Goal: Transaction & Acquisition: Purchase product/service

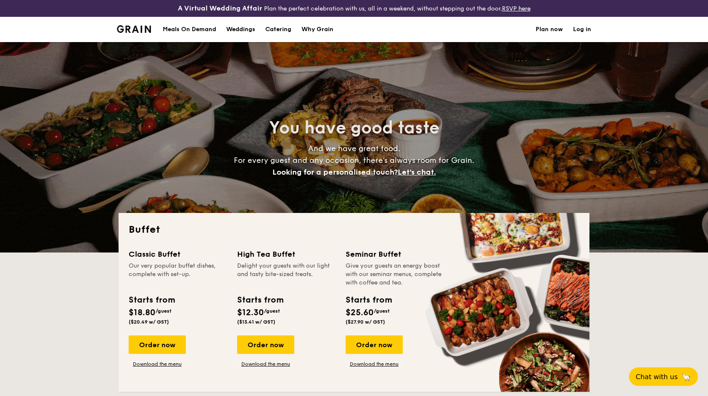
select select
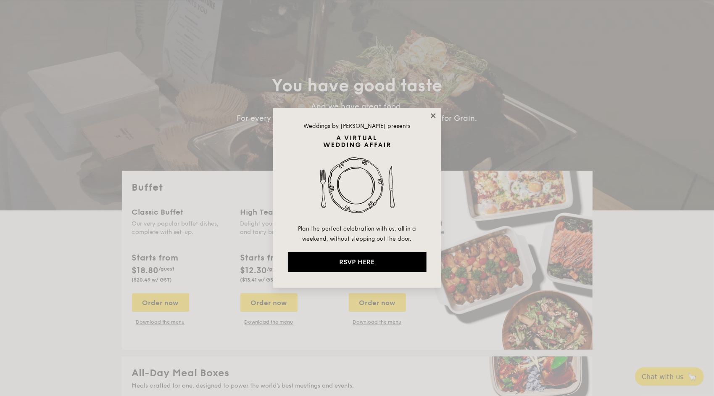
click at [436, 114] on icon at bounding box center [433, 115] width 5 height 5
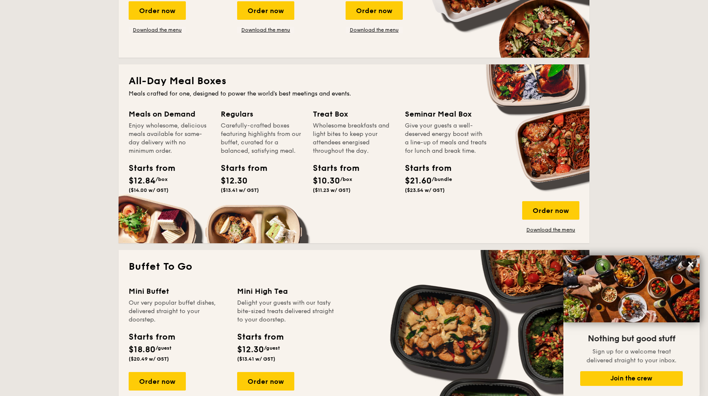
scroll to position [336, 0]
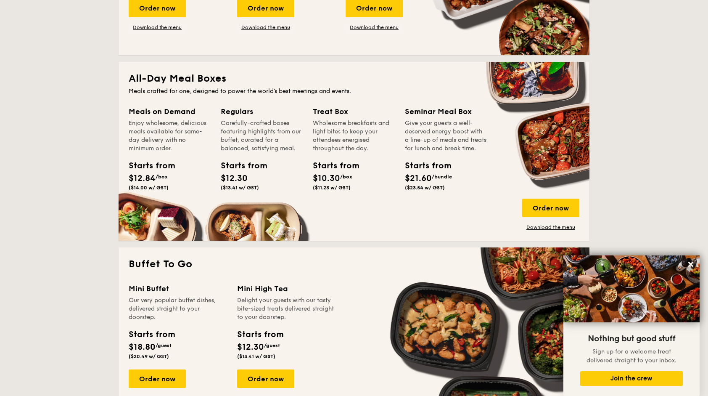
click at [152, 225] on div "Meals on Demand Enjoy wholesome, delicious meals available for same-day deliver…" at bounding box center [354, 168] width 451 height 125
click at [152, 168] on div "Starts from" at bounding box center [148, 165] width 38 height 13
click at [161, 100] on div "All-Day Meal Boxes Meals crafted for one, designed to power the world's best me…" at bounding box center [354, 151] width 471 height 179
click at [169, 70] on div "All-Day Meal Boxes Meals crafted for one, designed to power the world's best me…" at bounding box center [354, 151] width 471 height 179
click at [553, 225] on link "Download the menu" at bounding box center [550, 227] width 57 height 7
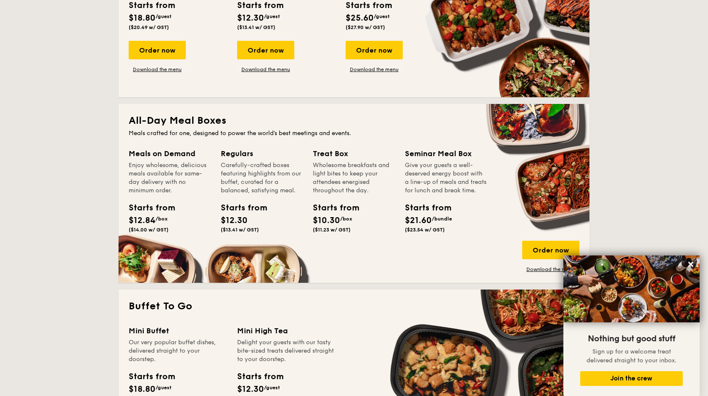
scroll to position [378, 0]
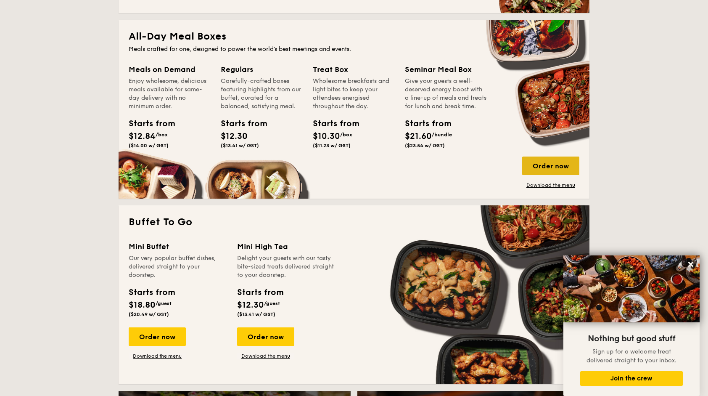
click at [543, 162] on div "Order now" at bounding box center [550, 165] width 57 height 19
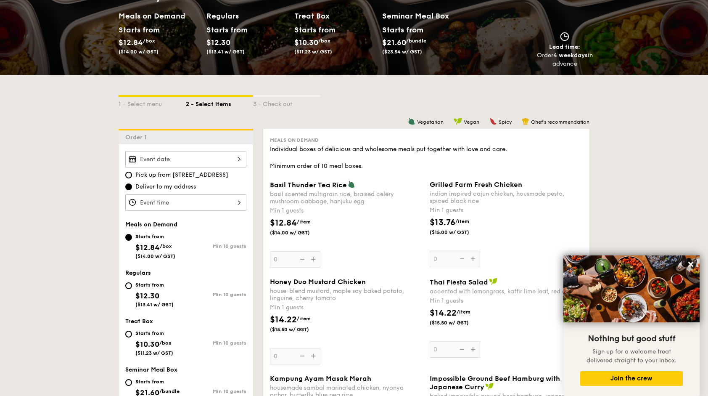
scroll to position [126, 0]
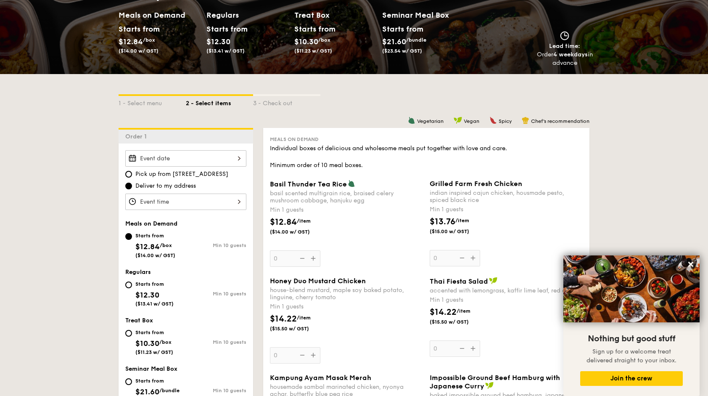
click at [228, 160] on div at bounding box center [185, 158] width 121 height 16
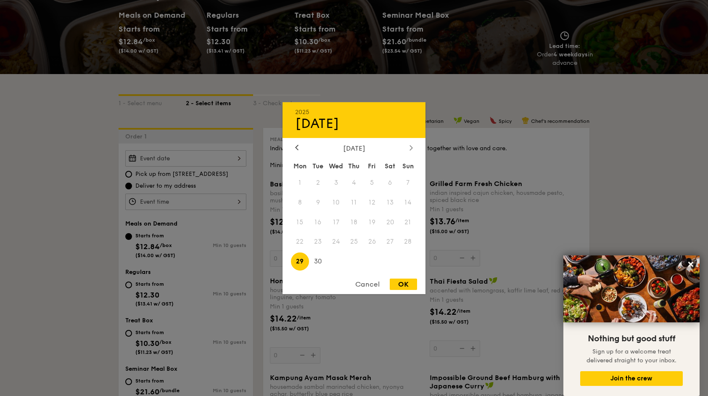
click at [410, 145] on icon at bounding box center [411, 147] width 3 height 5
click at [296, 148] on icon at bounding box center [296, 147] width 3 height 5
click at [372, 223] on span "14" at bounding box center [372, 222] width 18 height 18
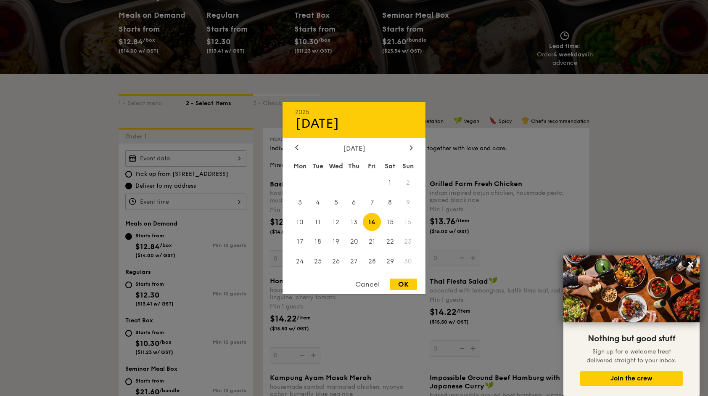
click at [405, 279] on div "OK" at bounding box center [403, 283] width 27 height 11
type input "[DATE]"
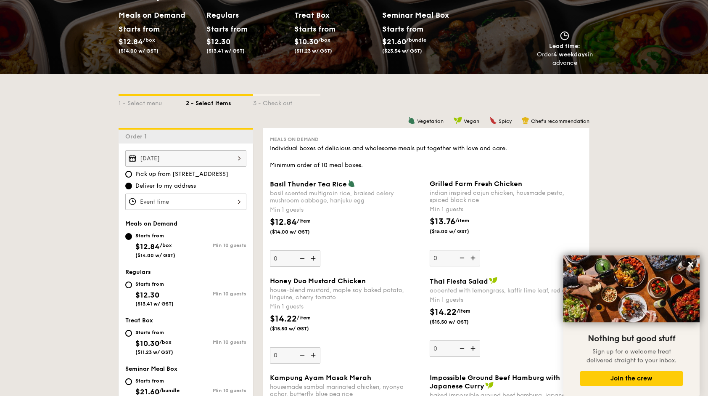
click at [185, 203] on div at bounding box center [185, 201] width 121 height 16
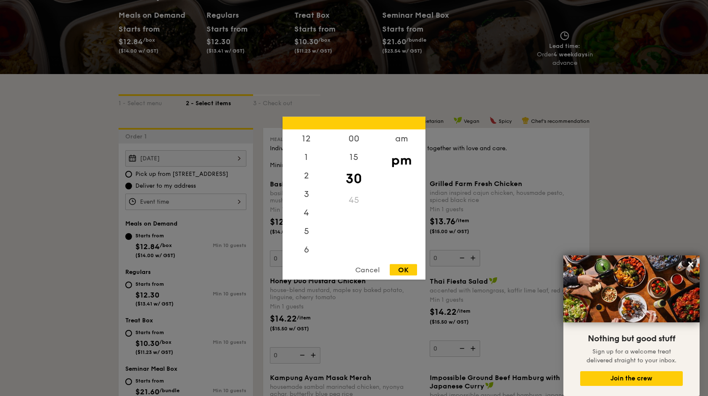
scroll to position [37, 0]
drag, startPoint x: 306, startPoint y: 152, endPoint x: 305, endPoint y: 167, distance: 14.7
click at [305, 167] on div "12 1 2 3 4 5 6 7 8 9 10 11" at bounding box center [307, 193] width 48 height 128
click at [305, 156] on div "1" at bounding box center [307, 160] width 48 height 24
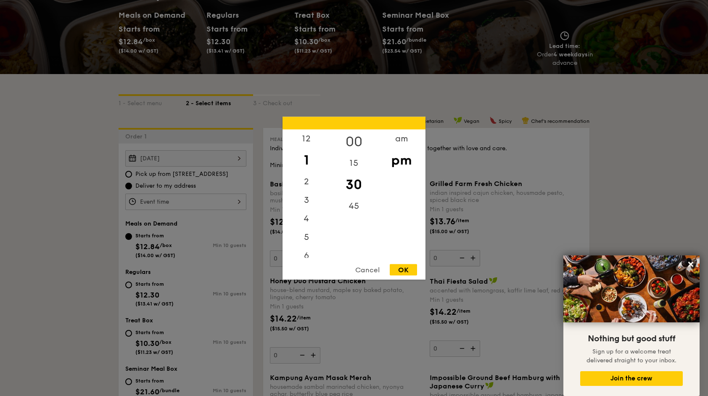
click at [355, 140] on div "00" at bounding box center [354, 141] width 48 height 24
click at [406, 266] on div "OK" at bounding box center [403, 269] width 27 height 11
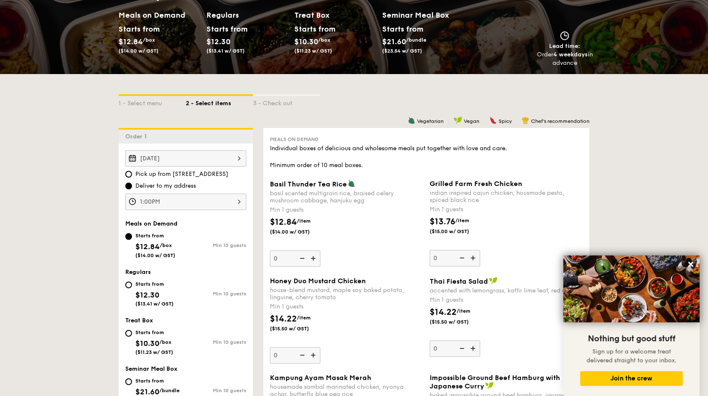
click at [146, 195] on div "1:00PM" at bounding box center [185, 201] width 121 height 16
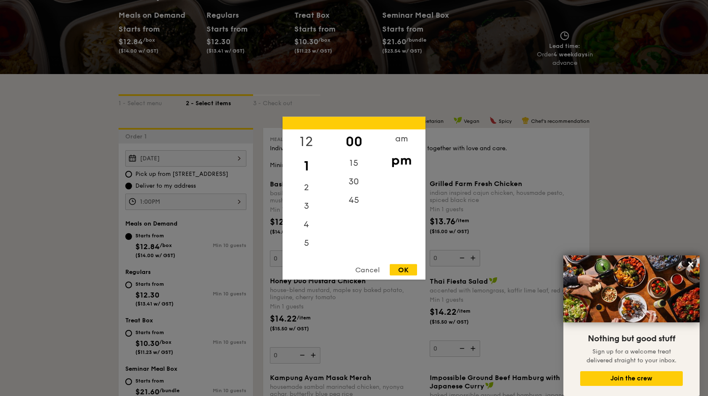
click at [308, 132] on div "12" at bounding box center [307, 141] width 48 height 24
click at [356, 187] on div "30" at bounding box center [354, 184] width 48 height 24
click at [407, 266] on div "OK" at bounding box center [403, 269] width 27 height 11
type input "12:30PM"
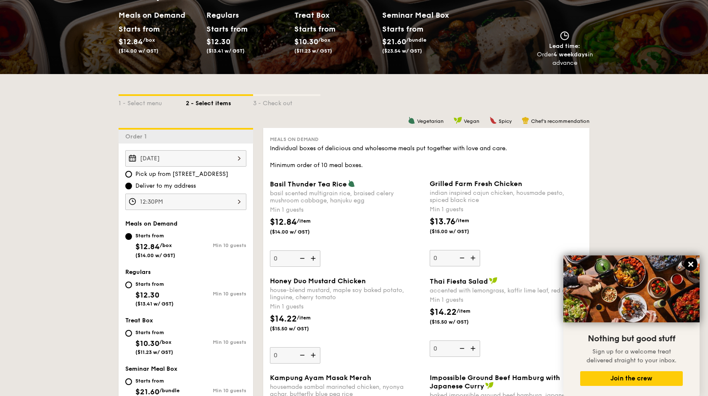
click at [695, 263] on button at bounding box center [690, 263] width 13 height 13
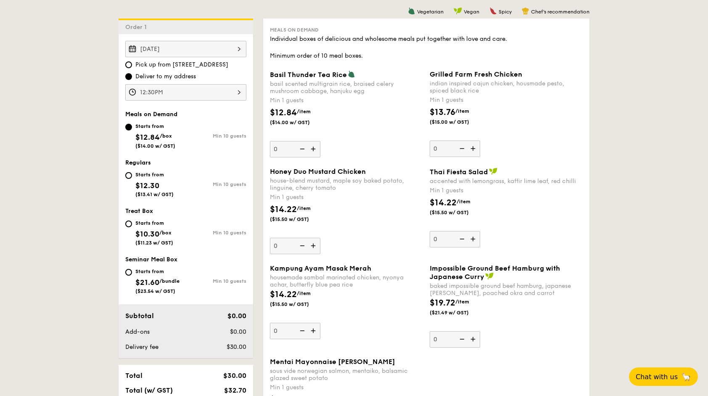
scroll to position [251, 0]
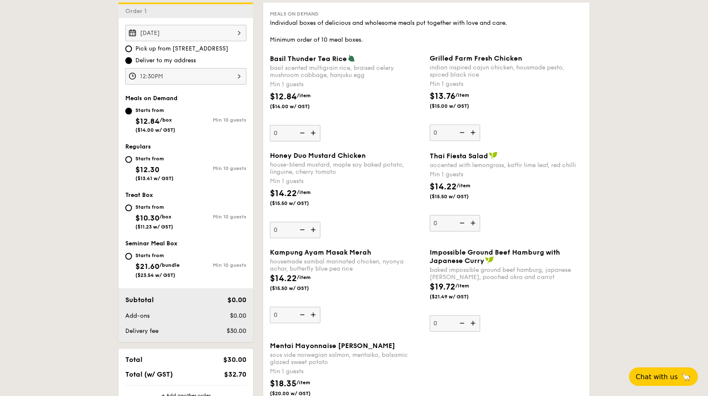
select select
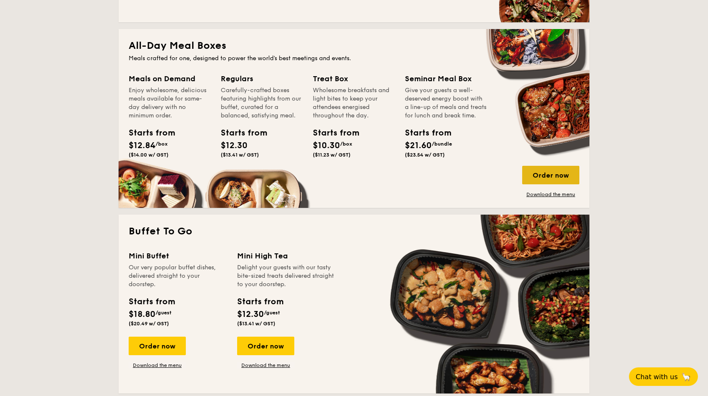
scroll to position [330, 0]
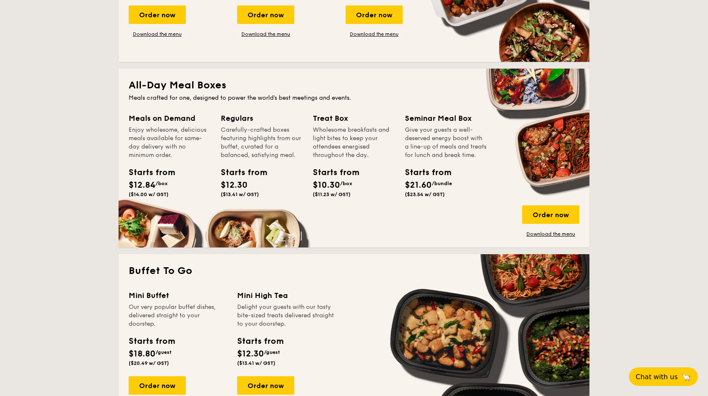
click at [271, 164] on div "Regulars Carefully-crafted boxes featuring highlights from our buffet, curated …" at bounding box center [262, 156] width 82 height 88
click at [241, 146] on div "Carefully-crafted boxes featuring highlights from our buffet, curated for a bal…" at bounding box center [262, 143] width 82 height 34
click at [235, 146] on div "Carefully-crafted boxes featuring highlights from our buffet, curated for a bal…" at bounding box center [262, 143] width 82 height 34
click at [558, 221] on div "Order now" at bounding box center [550, 214] width 57 height 19
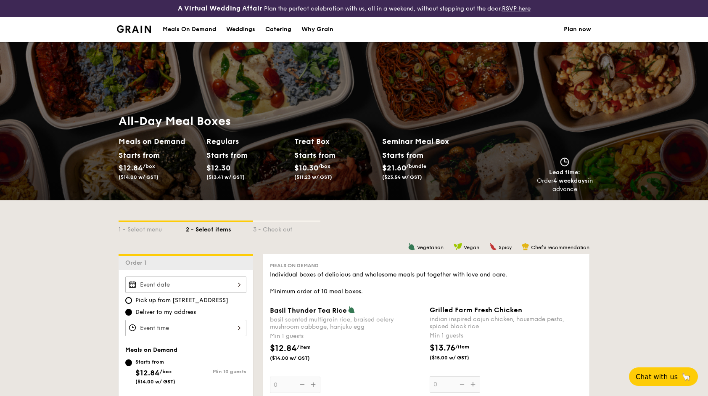
click at [225, 142] on h2 "Regulars" at bounding box center [246, 141] width 81 height 12
click at [218, 140] on h2 "Regulars" at bounding box center [246, 141] width 81 height 12
drag, startPoint x: 218, startPoint y: 140, endPoint x: 276, endPoint y: 157, distance: 60.3
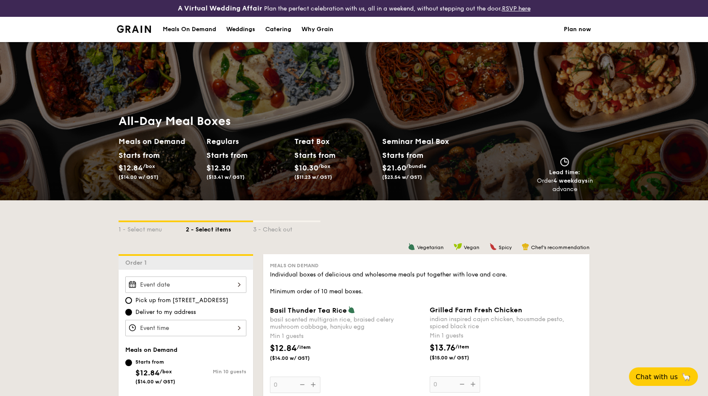
click at [276, 157] on div "Starts from $12.30 ($13.41 w/ GST)" at bounding box center [247, 166] width 88 height 34
click at [243, 172] on div "Starts from $12.30 ($13.41 w/ GST)" at bounding box center [224, 164] width 37 height 31
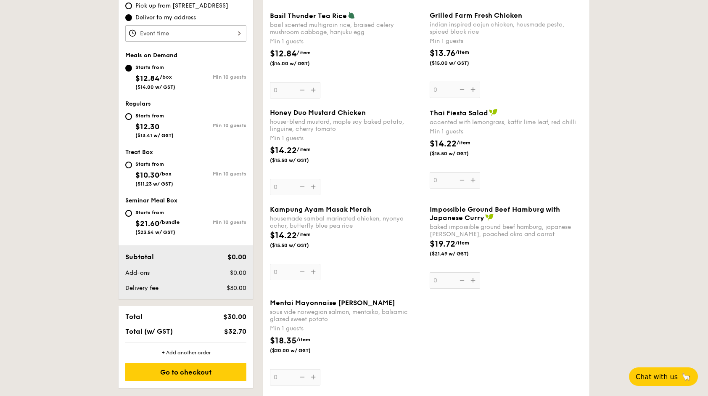
scroll to position [84, 0]
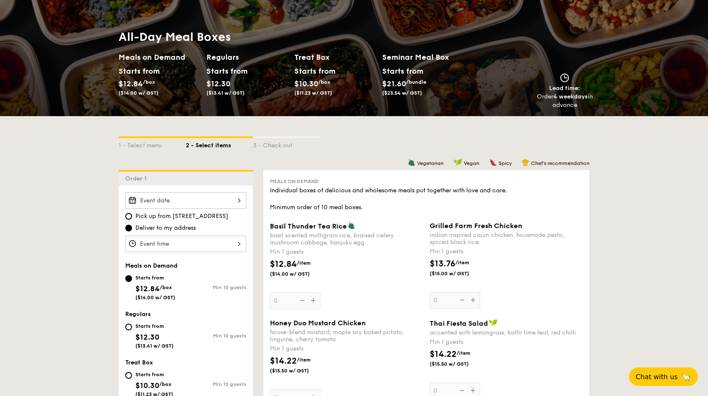
click at [232, 93] on span "($13.41 w/ GST)" at bounding box center [225, 93] width 38 height 6
click at [129, 328] on input "Starts from $12.30 ($13.41 w/ GST) Min 10 guests" at bounding box center [128, 326] width 7 height 7
radio input "true"
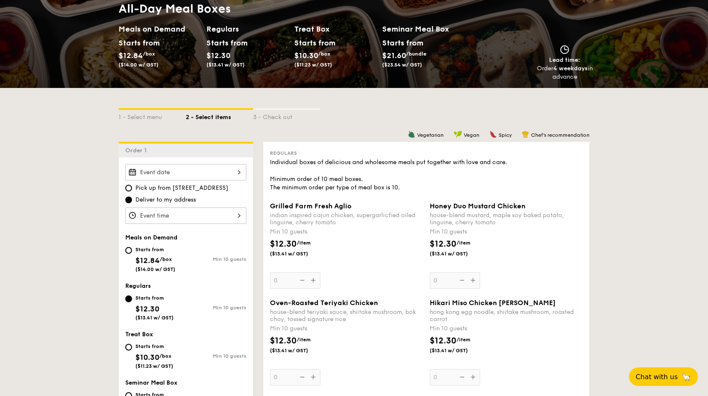
scroll to position [126, 0]
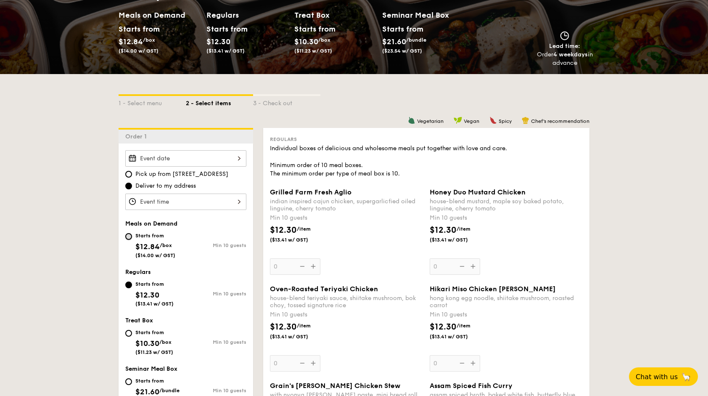
click at [131, 234] on input "Starts from $12.84 /box ($14.00 w/ GST) Min 10 guests" at bounding box center [128, 236] width 7 height 7
radio input "true"
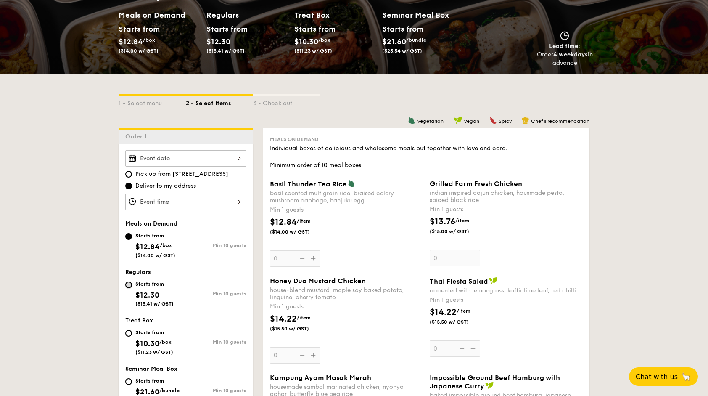
click at [127, 286] on input "Starts from $12.30 ($13.41 w/ GST) Min 10 guests" at bounding box center [128, 284] width 7 height 7
radio input "true"
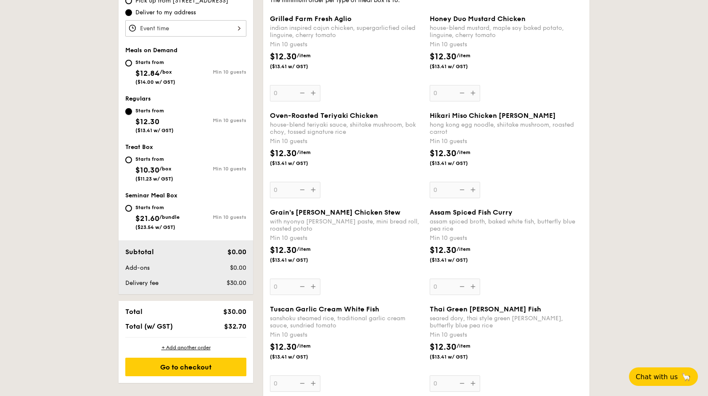
scroll to position [294, 0]
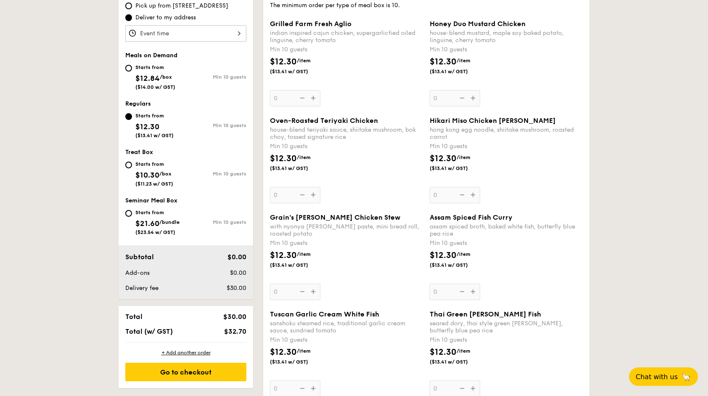
click at [132, 72] on div "Starts from $12.84 /box ($14.00 w/ GST)" at bounding box center [155, 76] width 61 height 28
click at [132, 71] on input "Starts from $12.84 /box ($14.00 w/ GST) Min 10 guests" at bounding box center [128, 68] width 7 height 7
radio input "true"
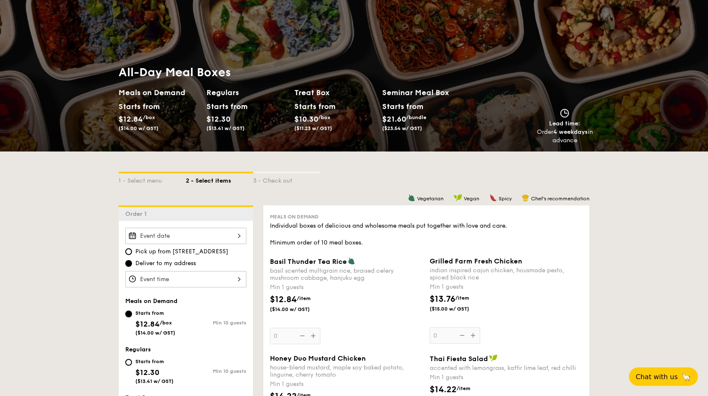
scroll to position [42, 0]
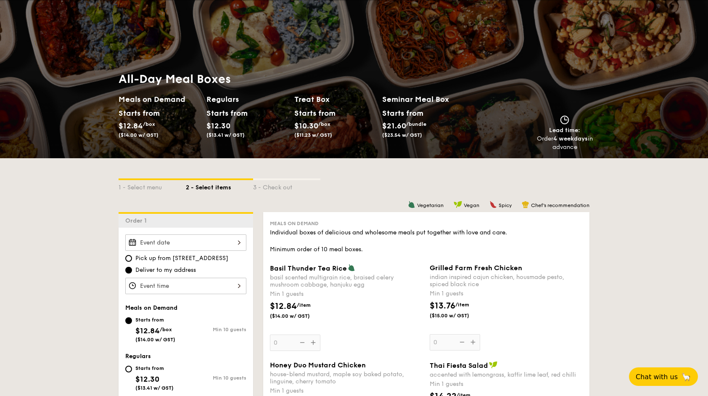
select select
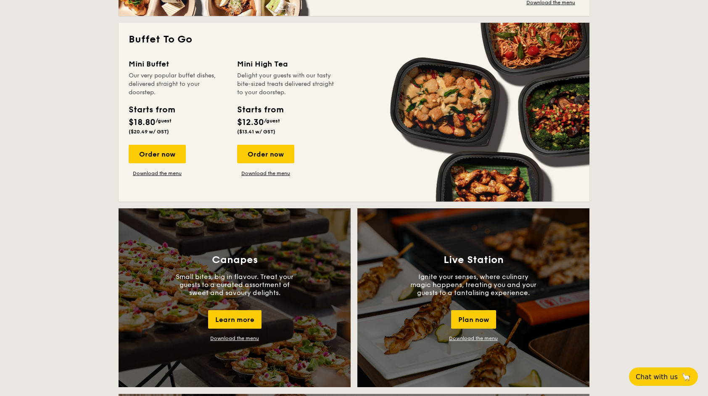
scroll to position [492, 0]
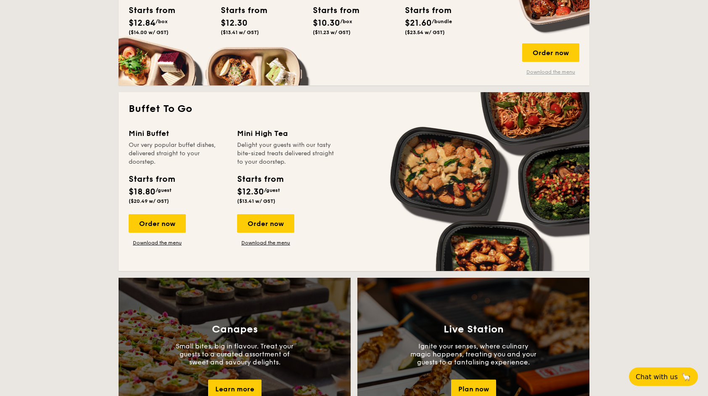
click at [550, 69] on link "Download the menu" at bounding box center [550, 72] width 57 height 7
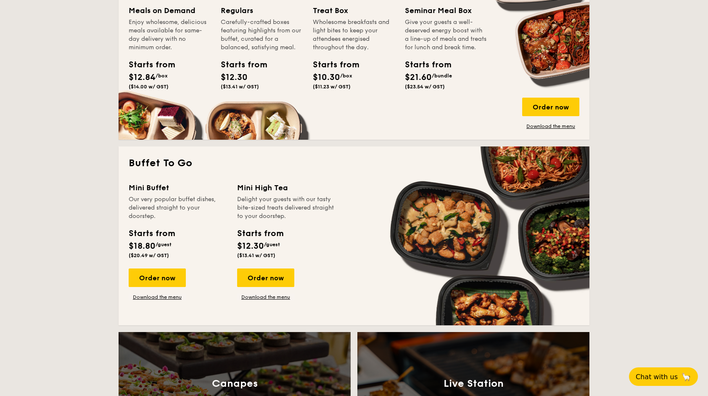
scroll to position [408, 0]
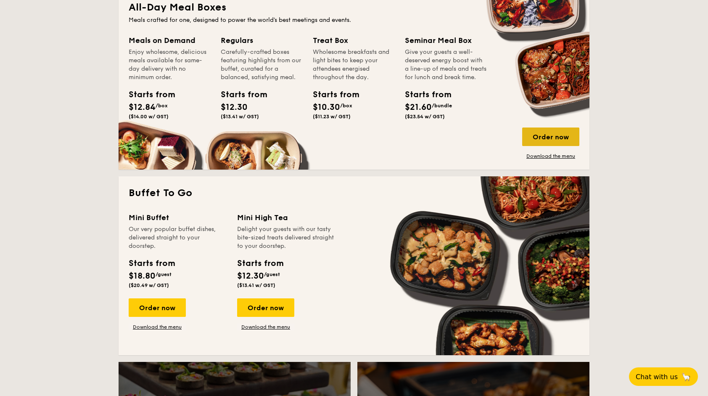
click at [543, 133] on div "Order now" at bounding box center [550, 136] width 57 height 19
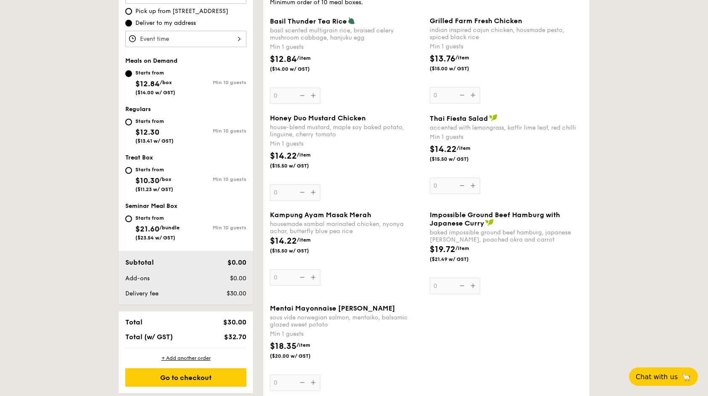
scroll to position [294, 0]
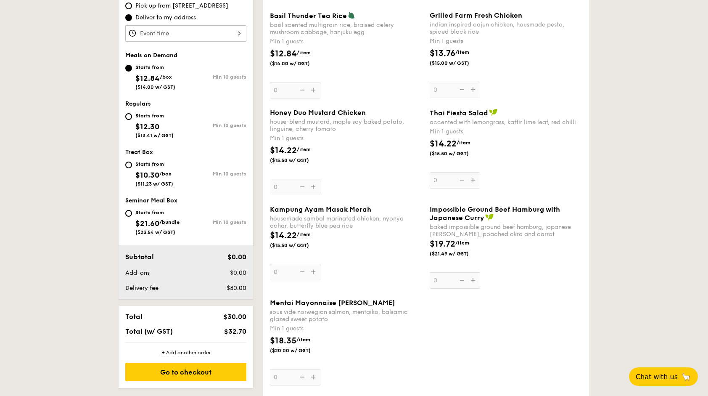
click at [130, 111] on div "Starts from $12.30 ($13.41 w/ GST)" at bounding box center [155, 125] width 61 height 28
click at [130, 113] on input "Starts from $12.30 ($13.41 w/ GST) Min 10 guests" at bounding box center [128, 116] width 7 height 7
radio input "true"
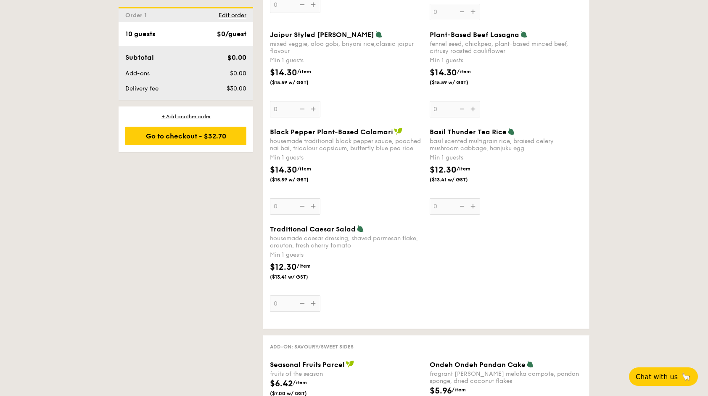
scroll to position [1009, 0]
